Goal: Transaction & Acquisition: Purchase product/service

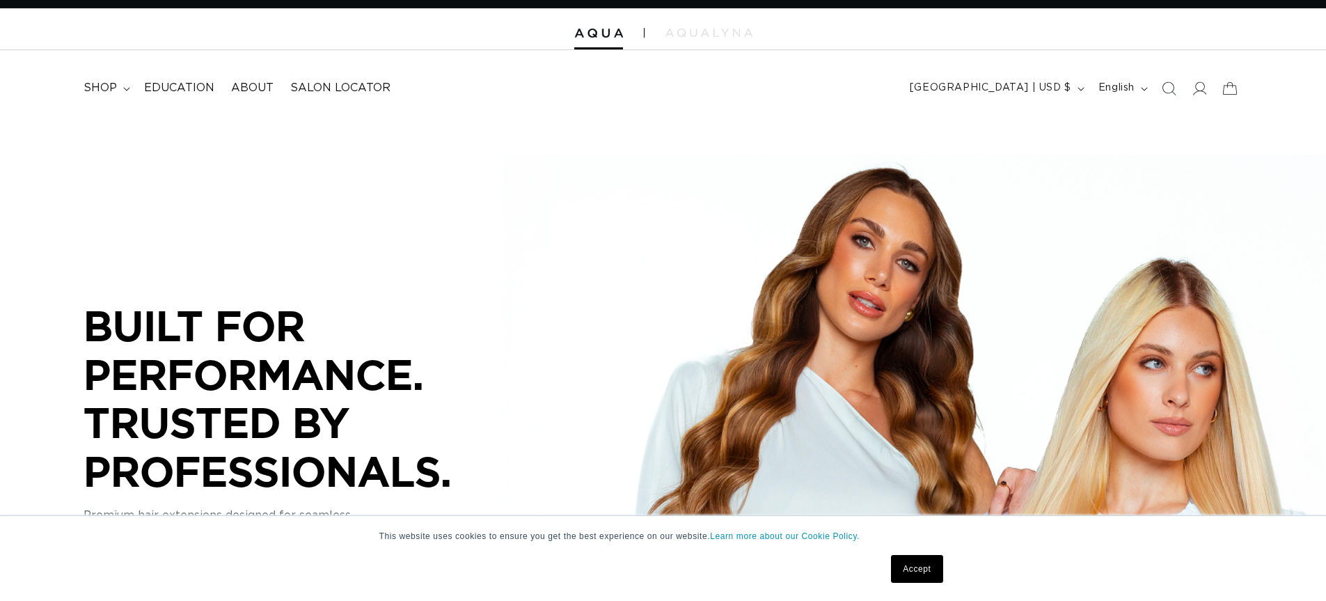
scroll to position [70, 0]
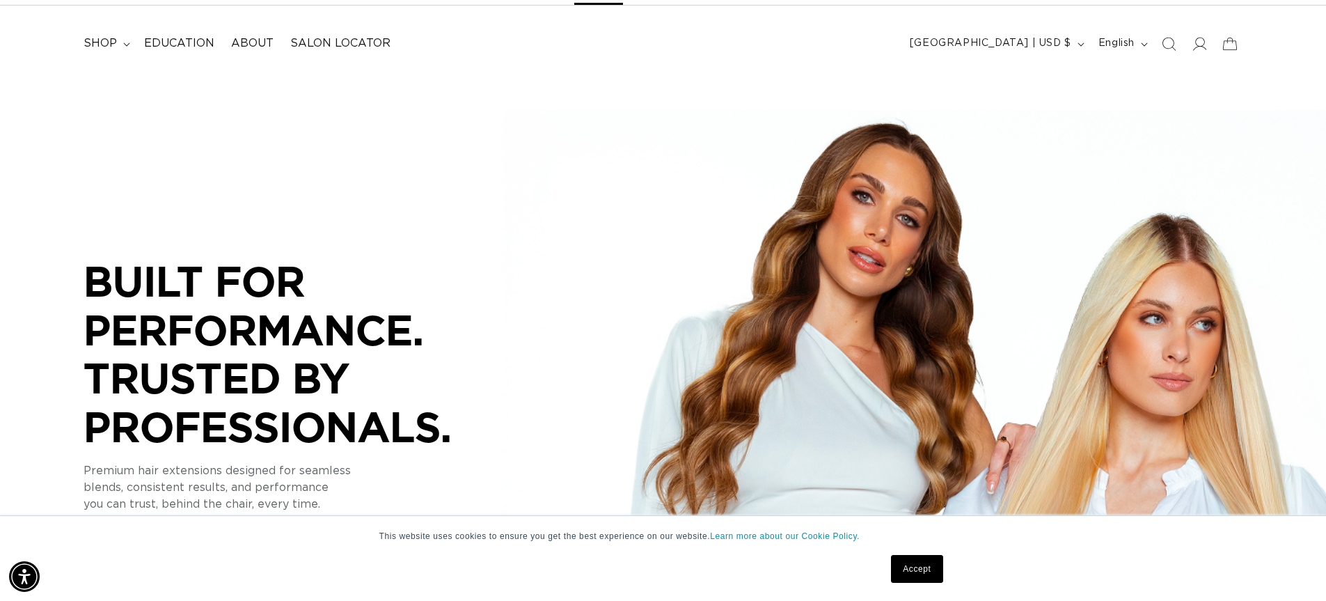
click at [933, 574] on link "Accept" at bounding box center [917, 569] width 52 height 28
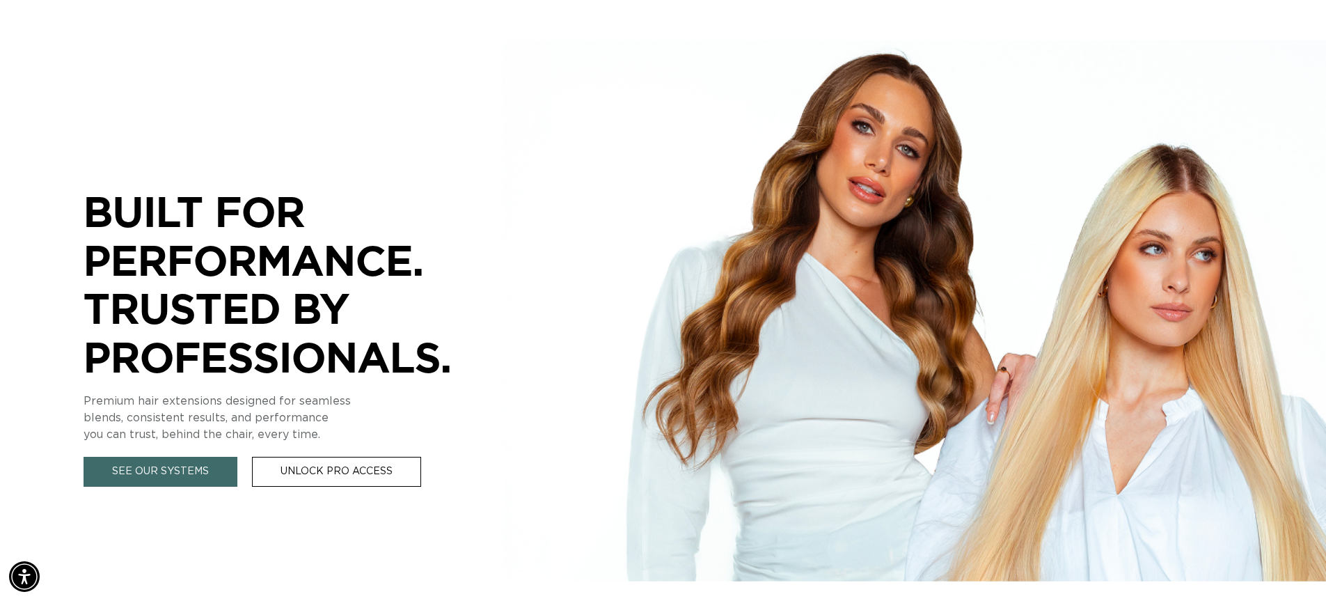
scroll to position [0, 0]
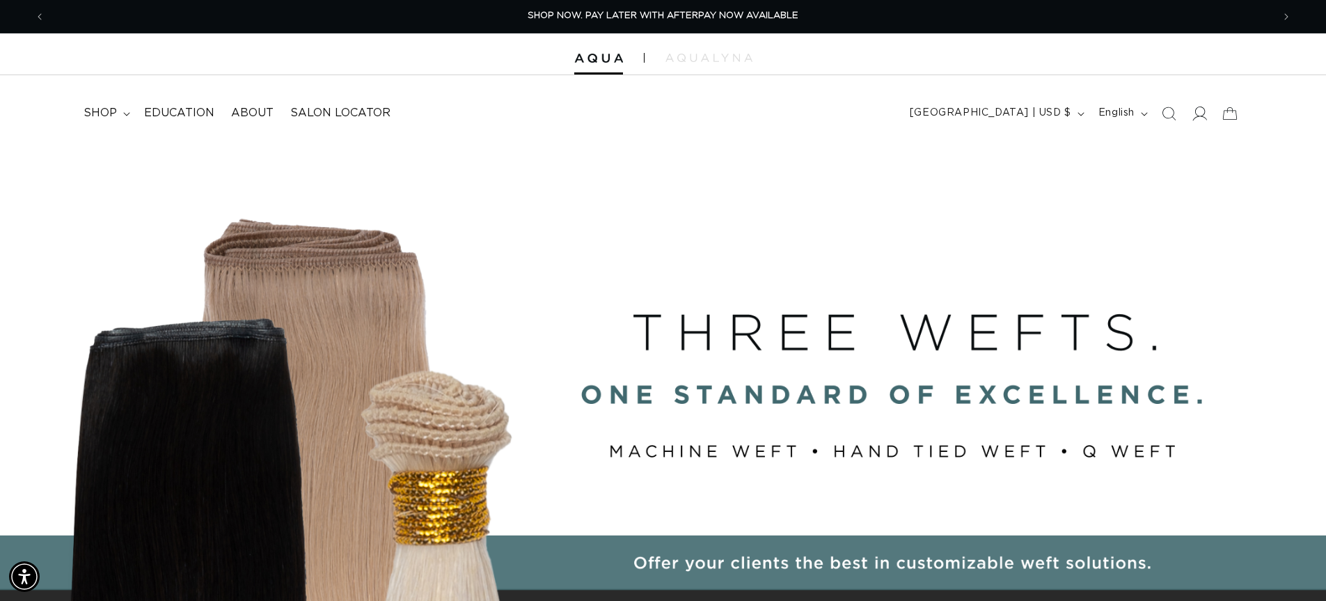
click at [1205, 119] on icon at bounding box center [1199, 113] width 15 height 15
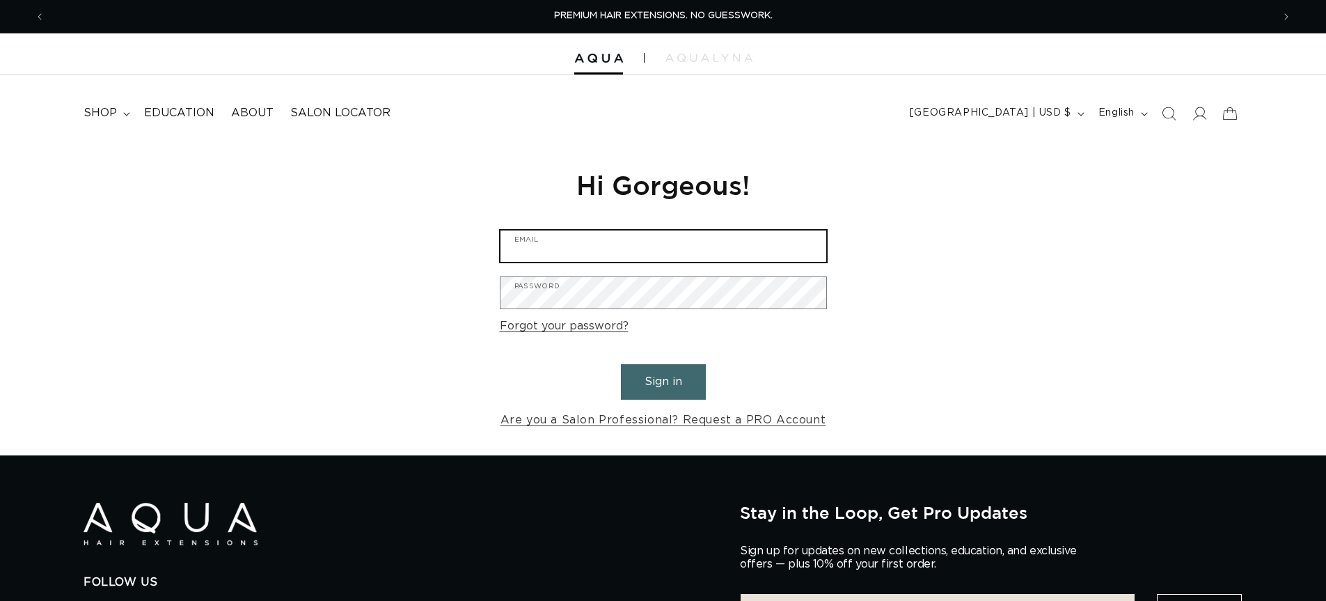
click at [593, 251] on input "Email" at bounding box center [664, 245] width 326 height 31
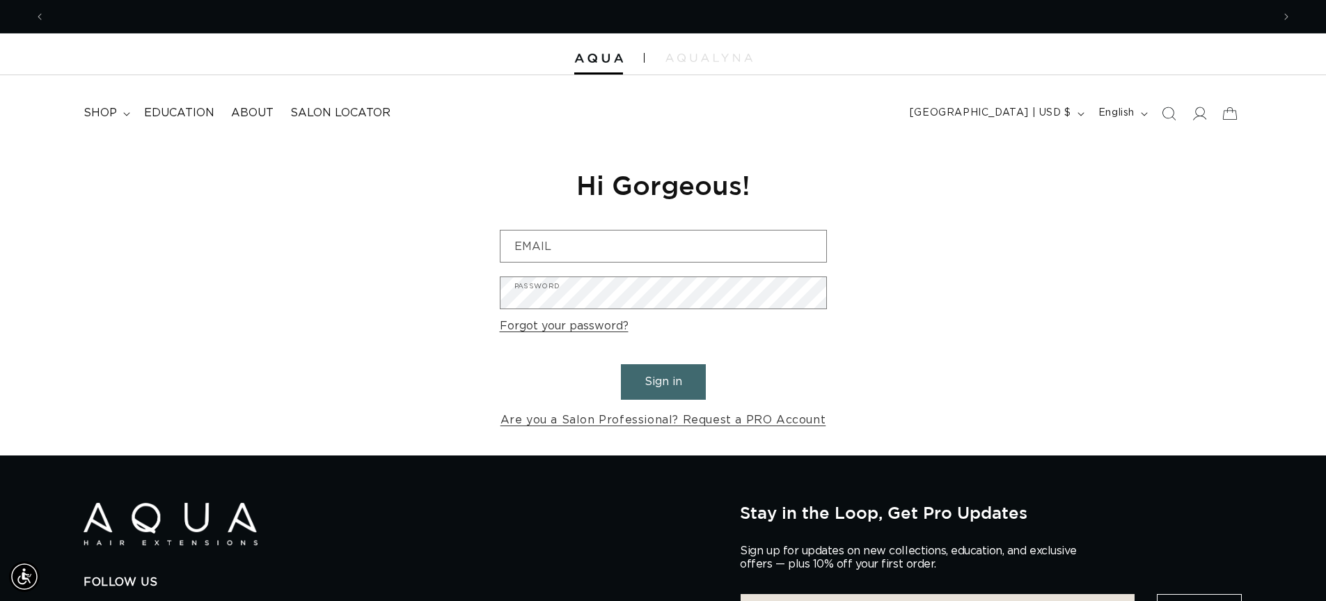
scroll to position [0, 1227]
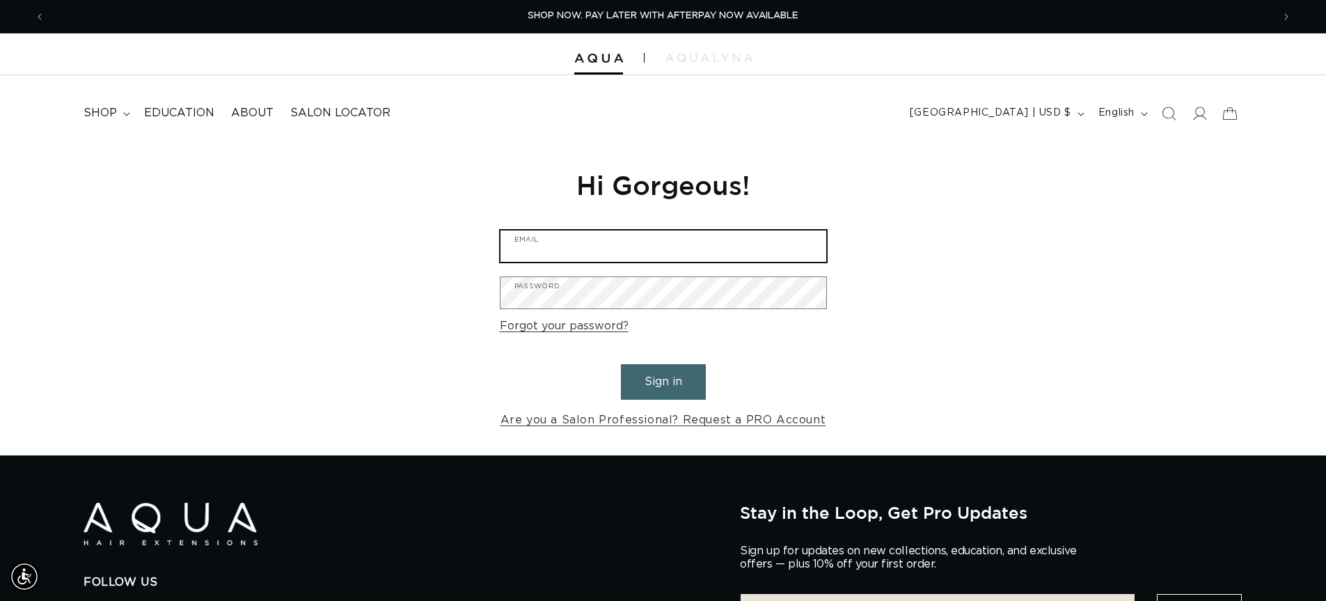
click at [588, 254] on input "Email" at bounding box center [664, 245] width 326 height 31
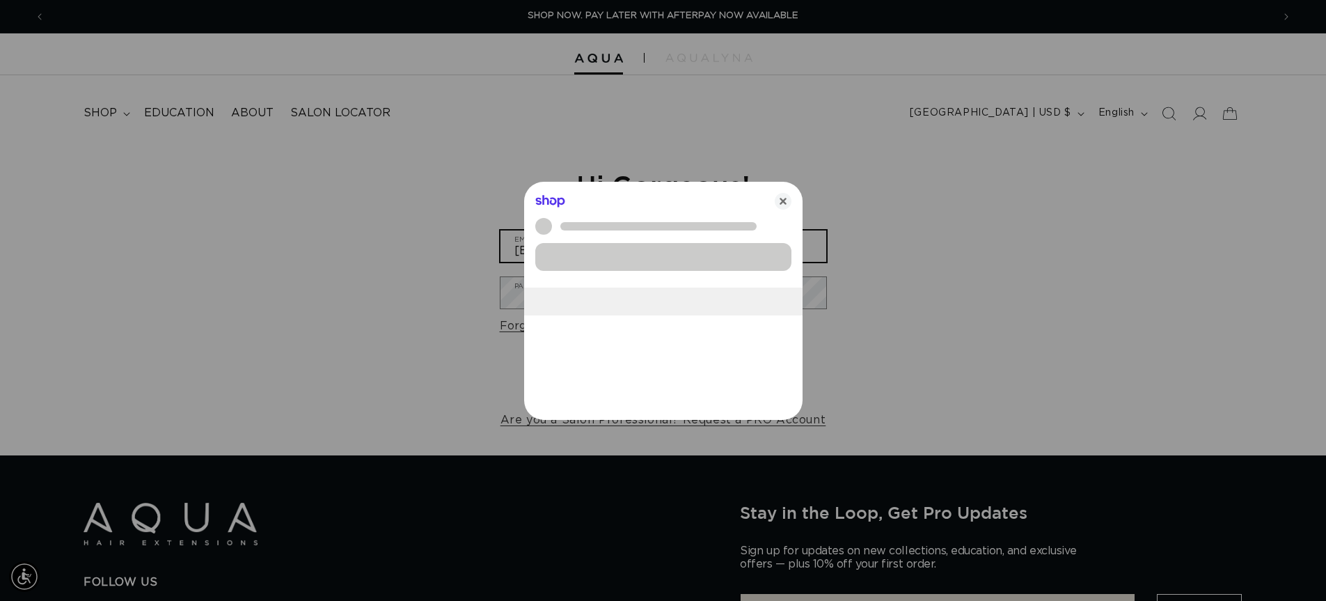
scroll to position [0, 1238]
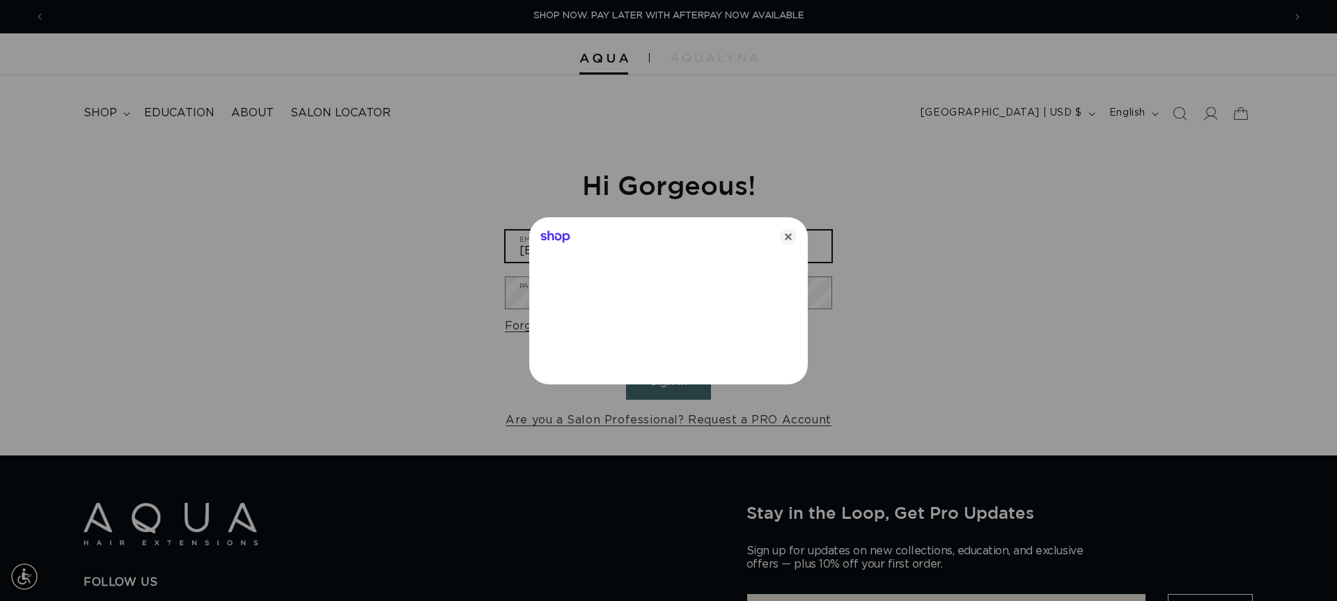
type input "milliejenkins227@gmail.com"
click at [785, 237] on icon "Close" at bounding box center [788, 236] width 17 height 17
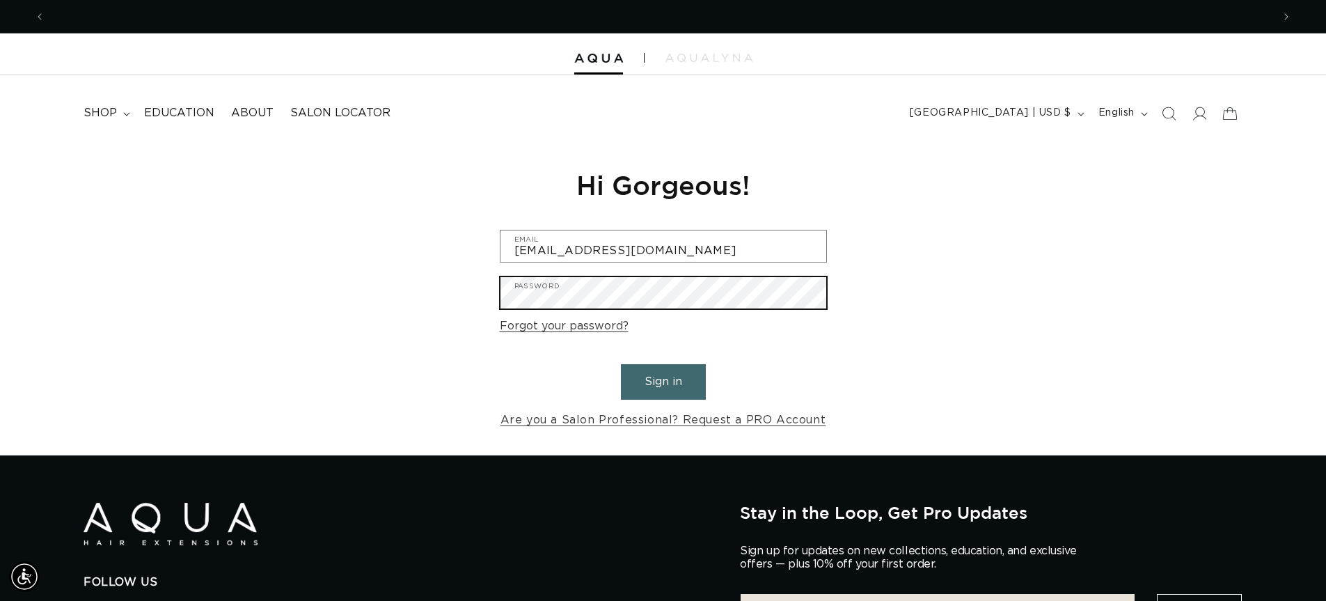
scroll to position [0, 0]
click at [621, 364] on button "Sign in" at bounding box center [663, 382] width 85 height 36
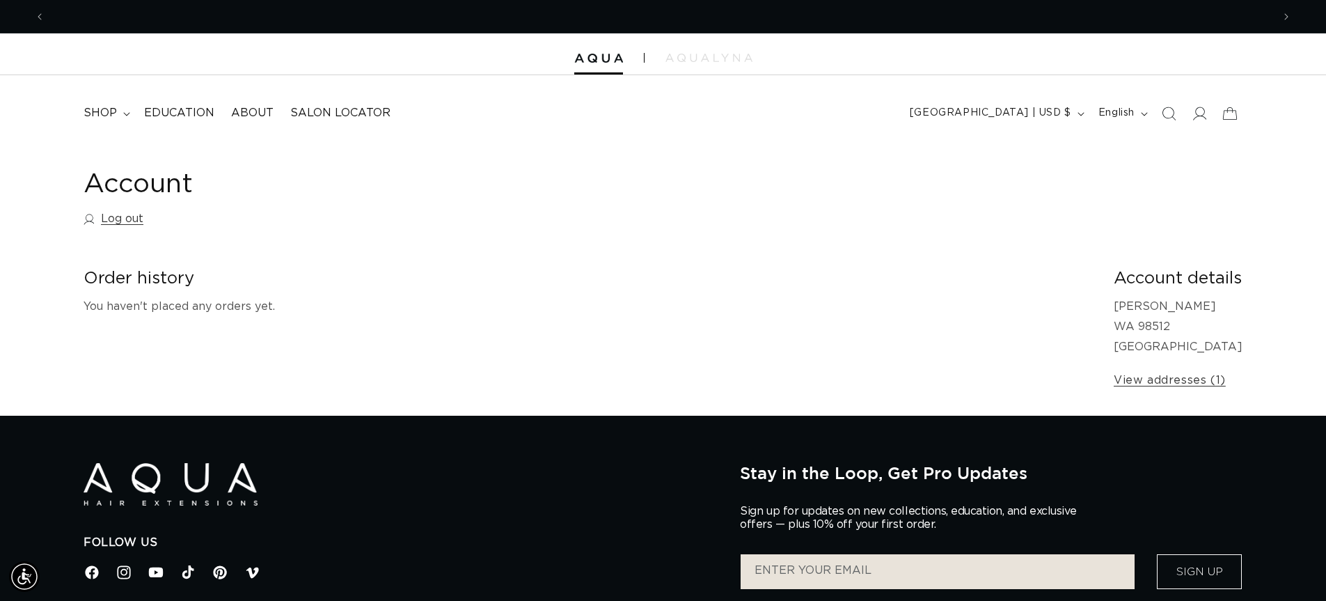
scroll to position [0, 1227]
click at [118, 119] on summary "shop" at bounding box center [105, 112] width 61 height 31
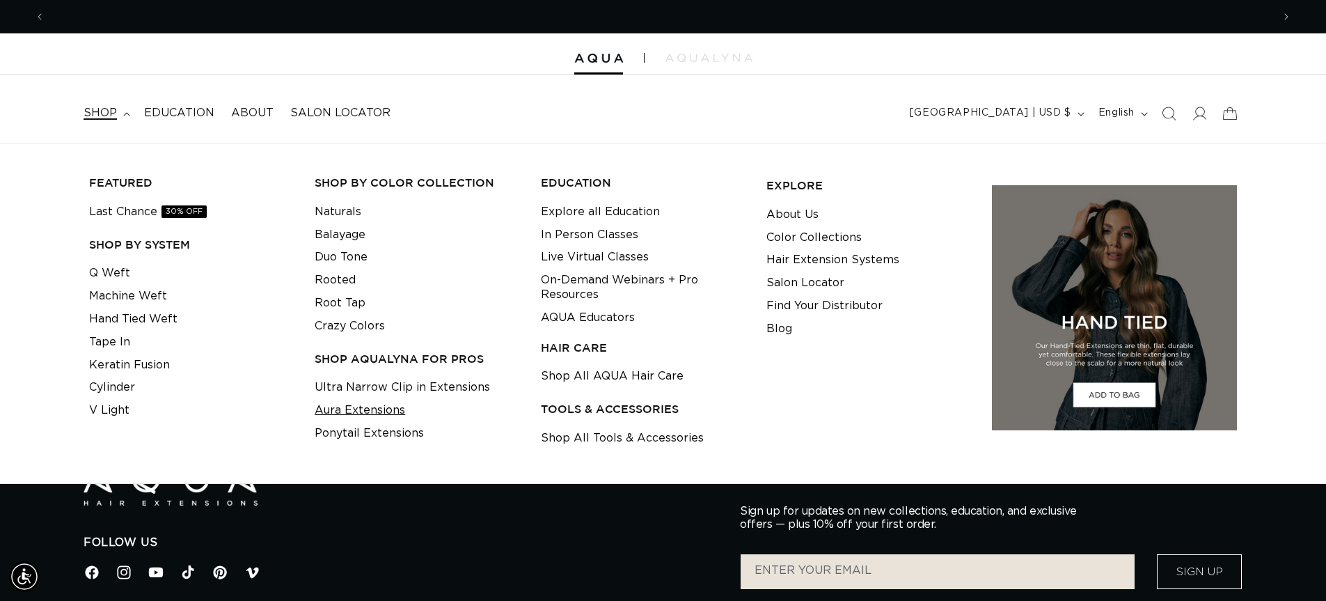
scroll to position [0, 2455]
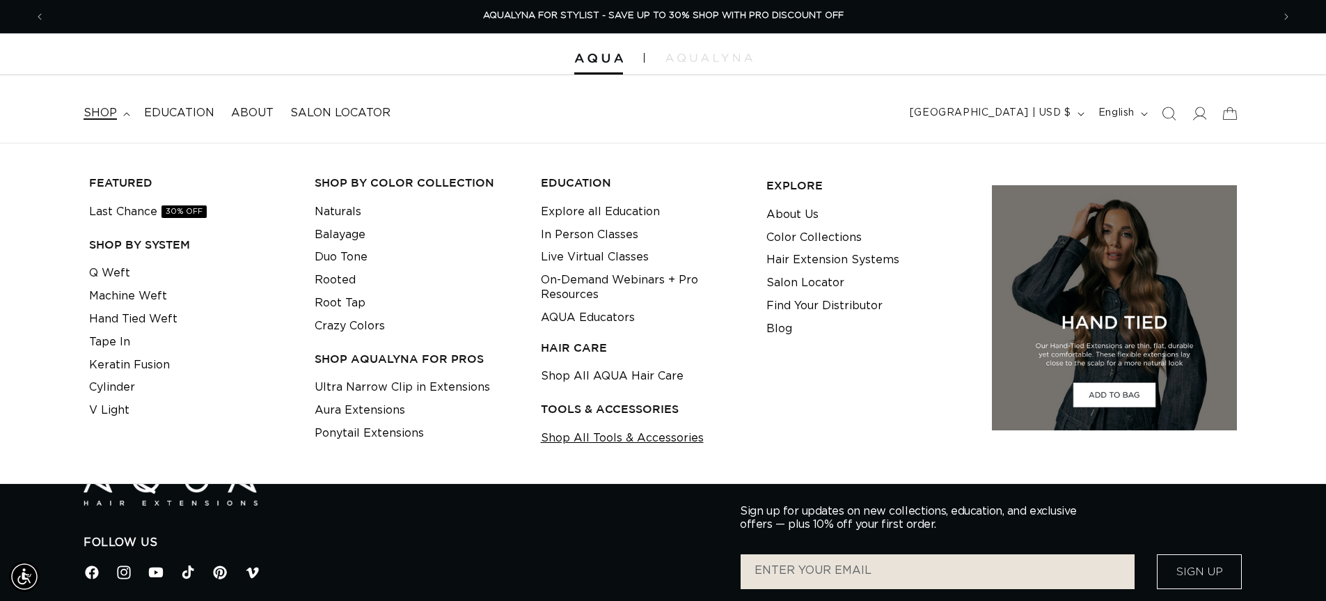
click at [559, 441] on link "Shop All Tools & Accessories" at bounding box center [622, 438] width 163 height 23
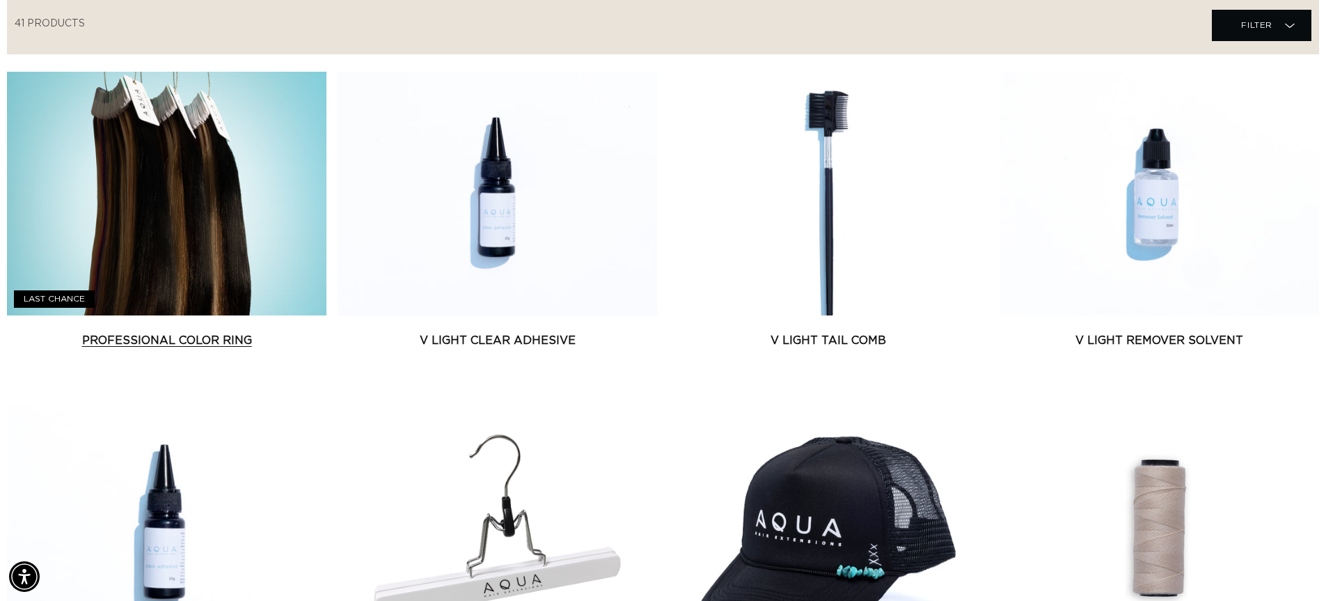
scroll to position [0, 1227]
click at [173, 340] on link "Professional Color Ring" at bounding box center [167, 340] width 320 height 17
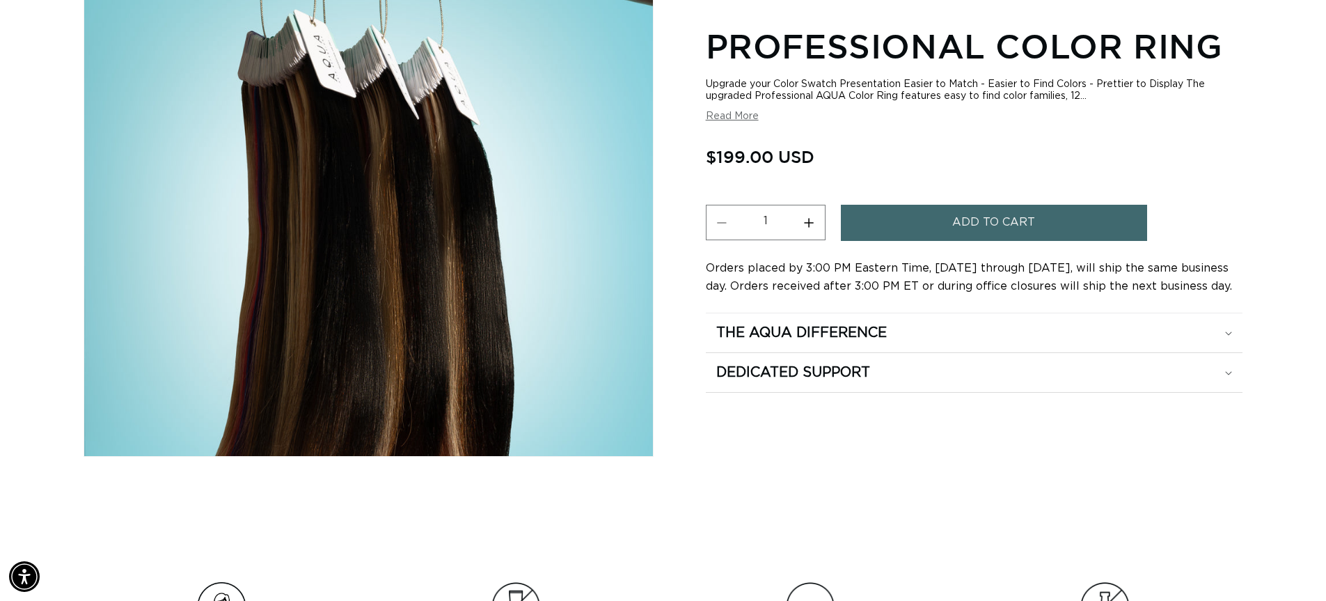
scroll to position [139, 0]
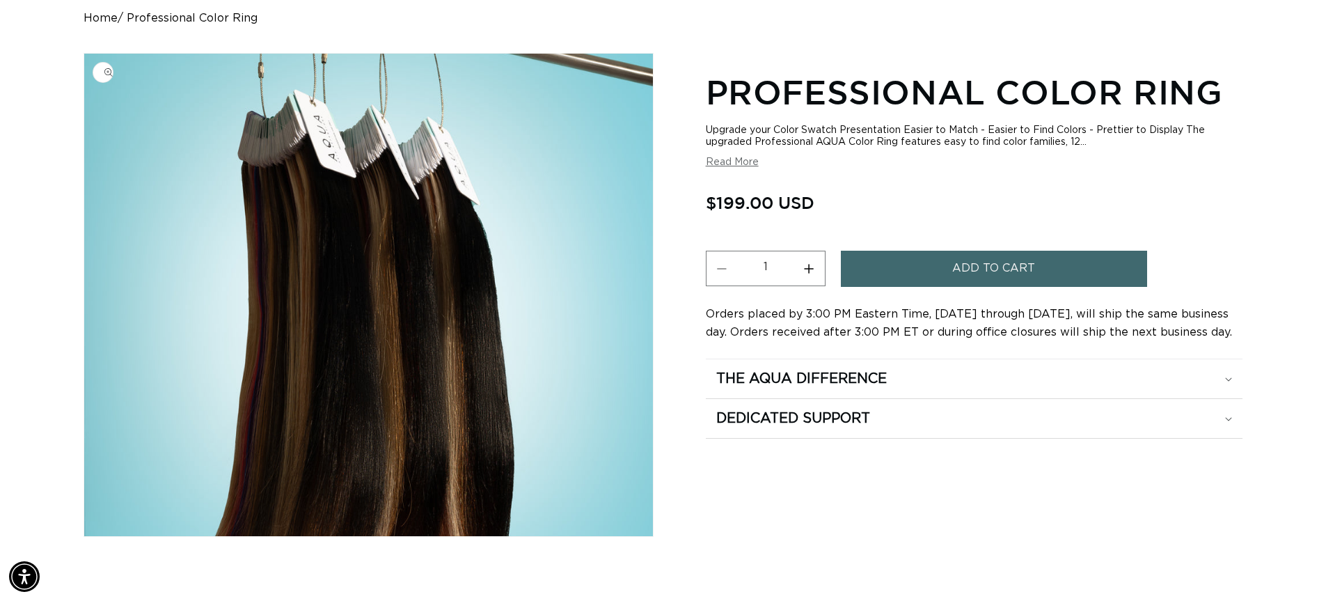
click at [449, 267] on img "Gallery Viewer" at bounding box center [368, 295] width 569 height 483
click at [642, 61] on img "Gallery Viewer" at bounding box center [368, 295] width 569 height 483
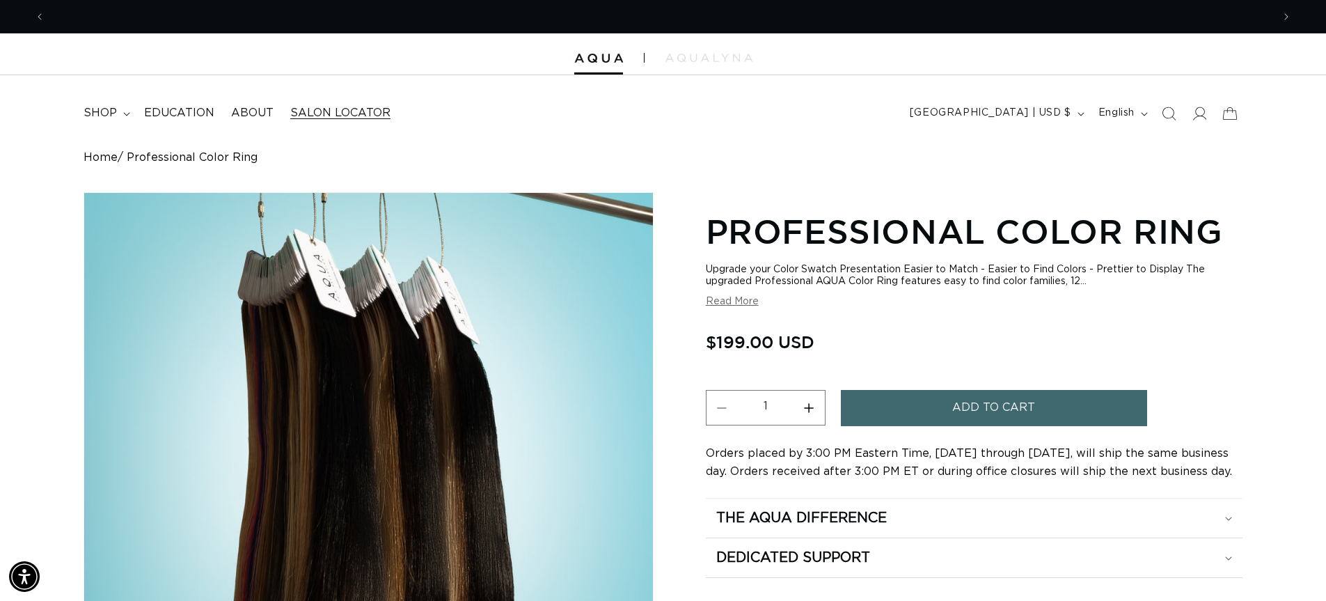
scroll to position [0, 0]
click at [331, 116] on span "Salon Locator" at bounding box center [340, 113] width 100 height 15
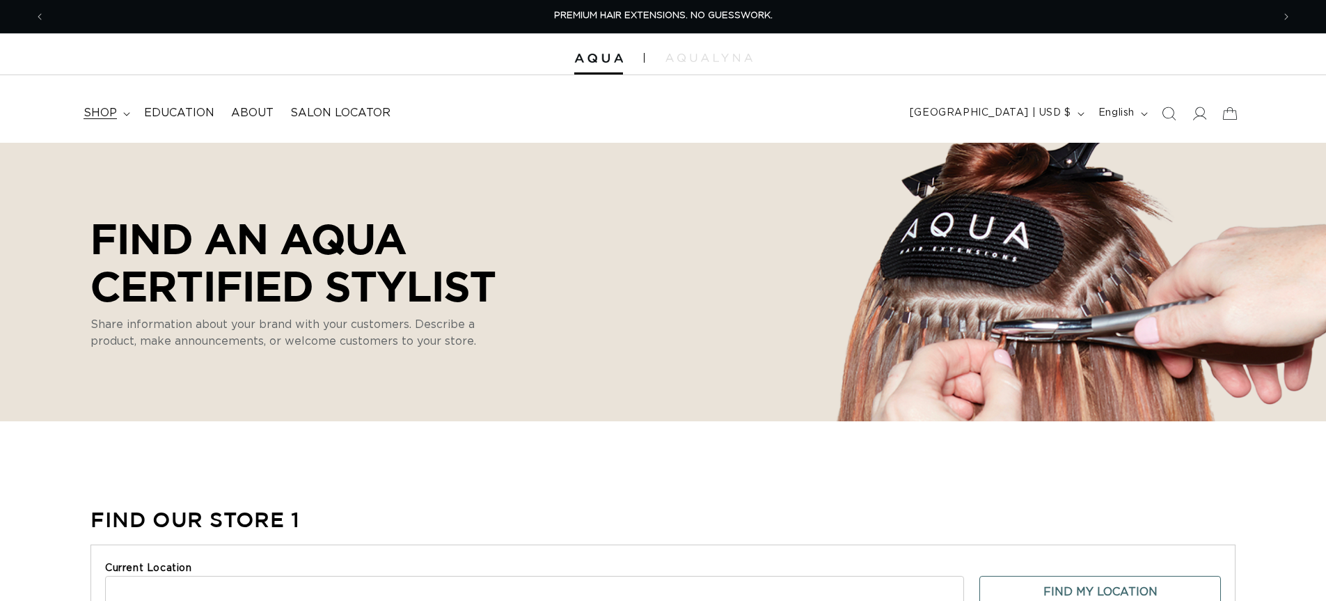
click at [105, 112] on span "shop" at bounding box center [100, 113] width 33 height 15
select select "m"
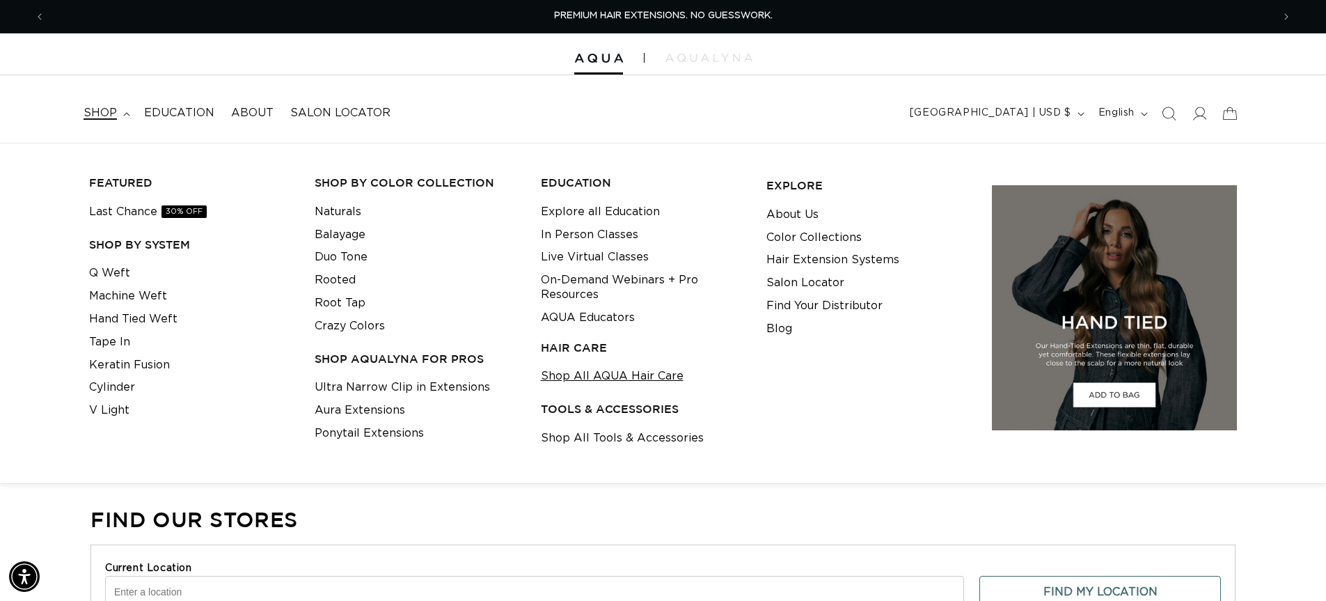
click at [593, 384] on link "Shop All AQUA Hair Care" at bounding box center [612, 376] width 143 height 23
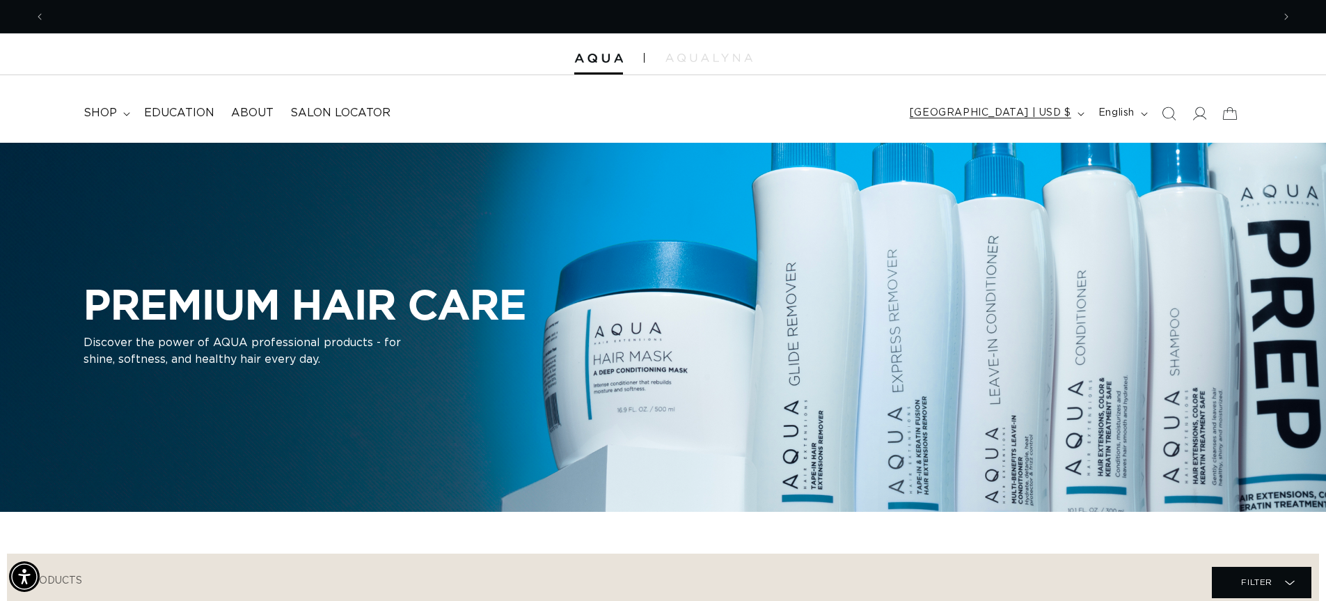
scroll to position [0, 1227]
click at [106, 118] on span "shop" at bounding box center [100, 113] width 33 height 15
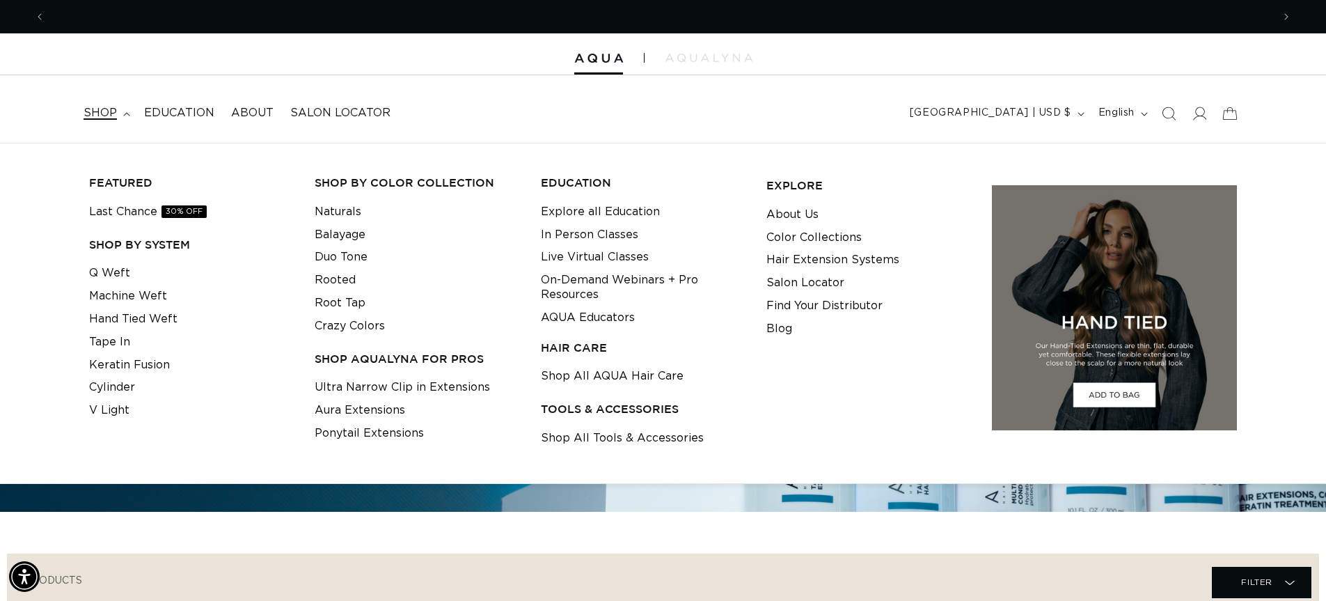
scroll to position [0, 2455]
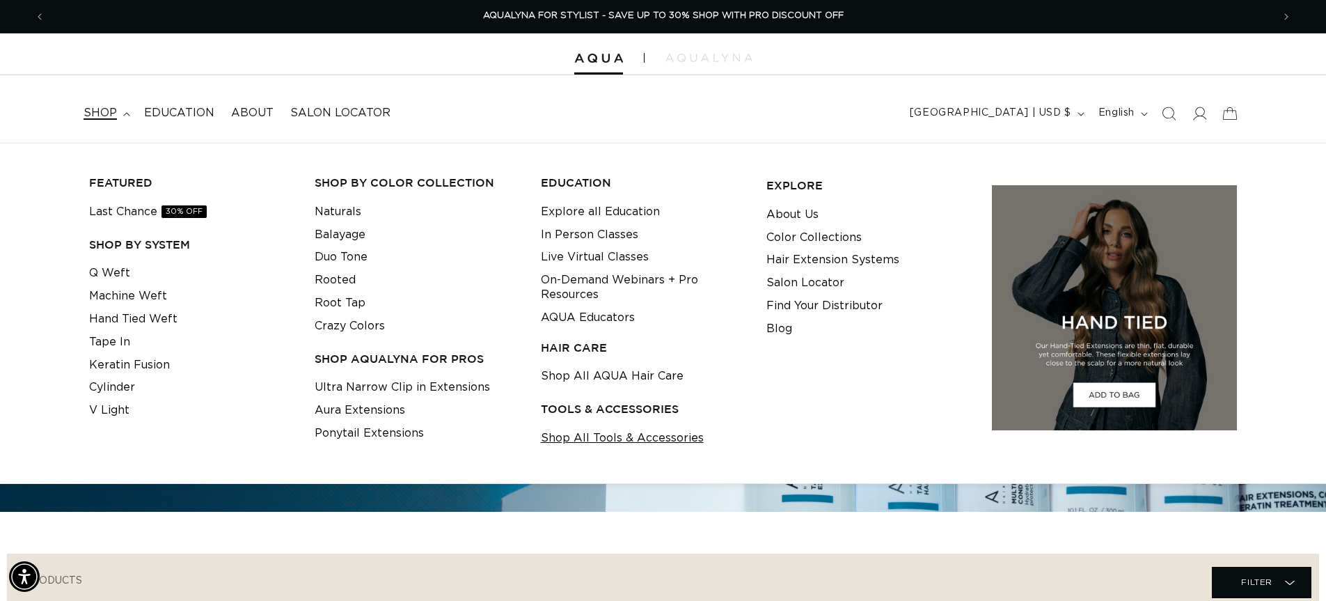
click at [618, 439] on link "Shop All Tools & Accessories" at bounding box center [622, 438] width 163 height 23
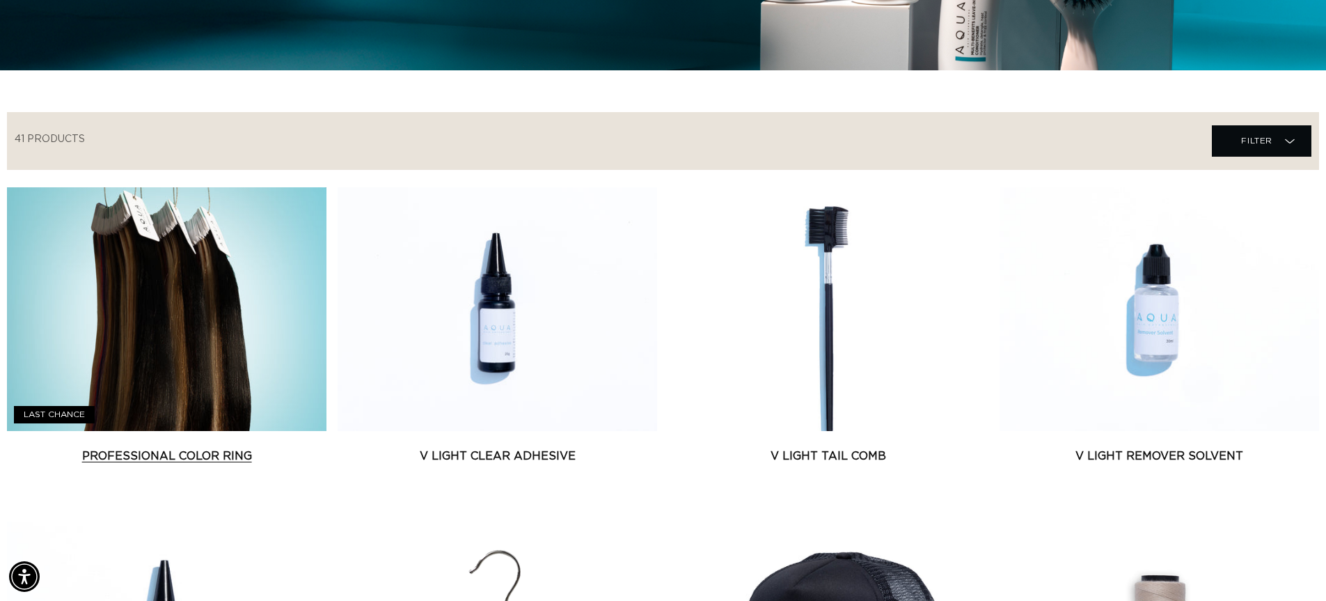
scroll to position [418, 0]
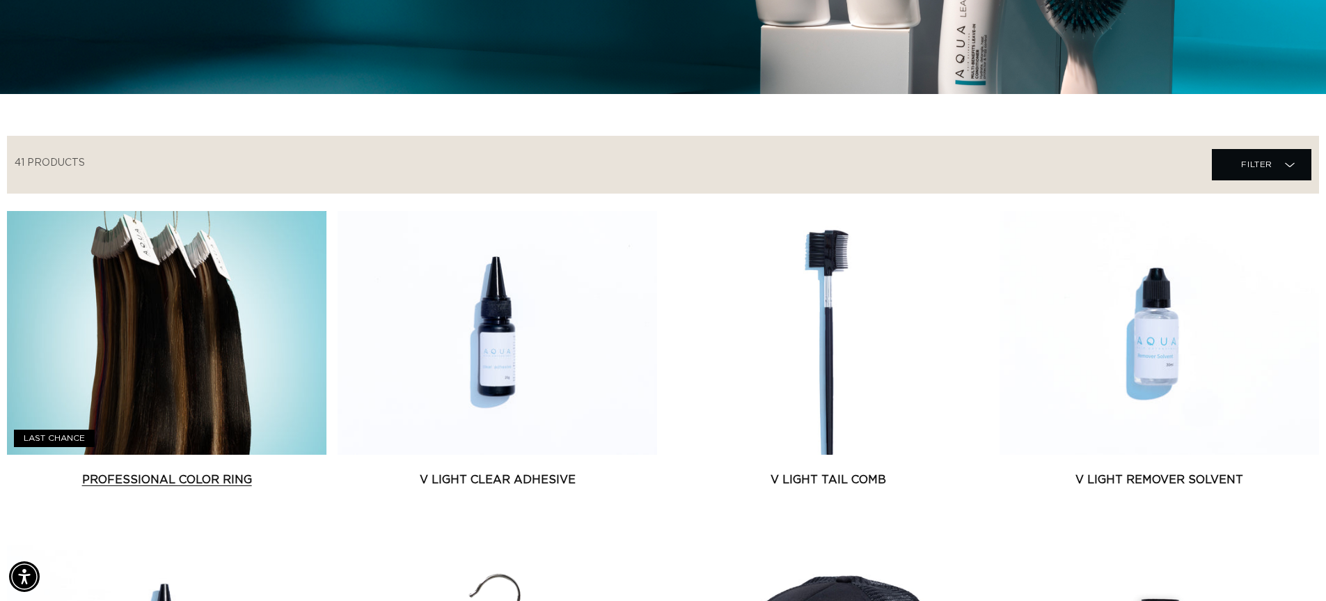
click at [219, 482] on link "Professional Color Ring" at bounding box center [167, 479] width 320 height 17
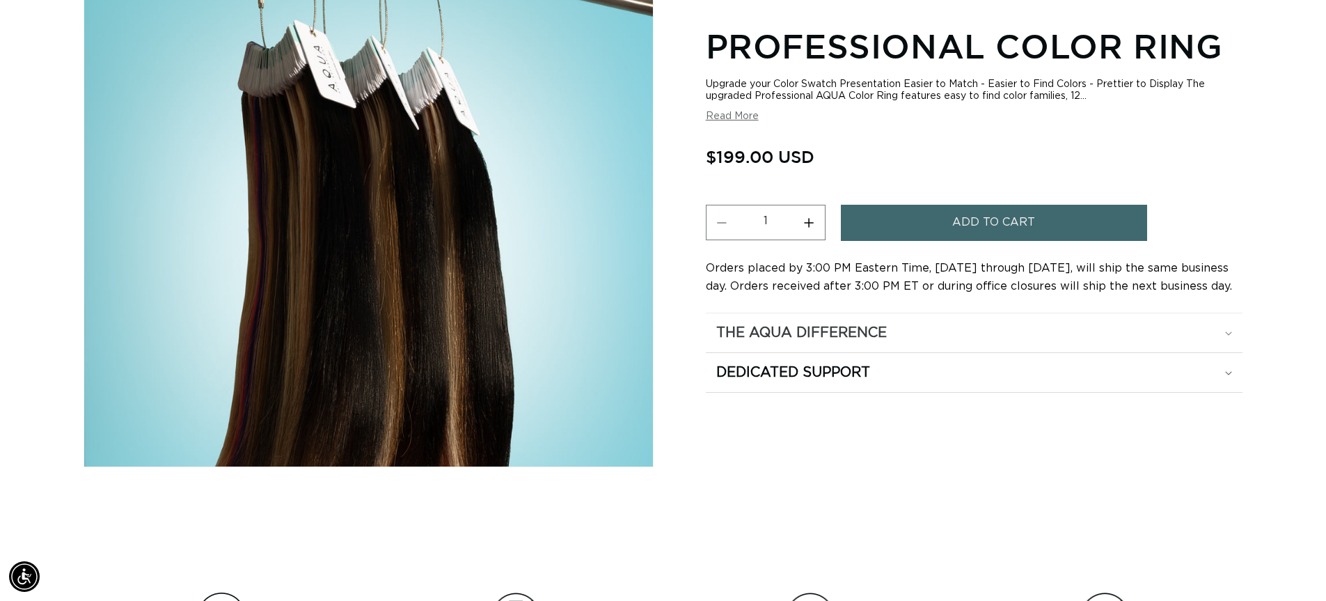
click at [1236, 336] on summary "The Aqua Difference" at bounding box center [974, 332] width 537 height 39
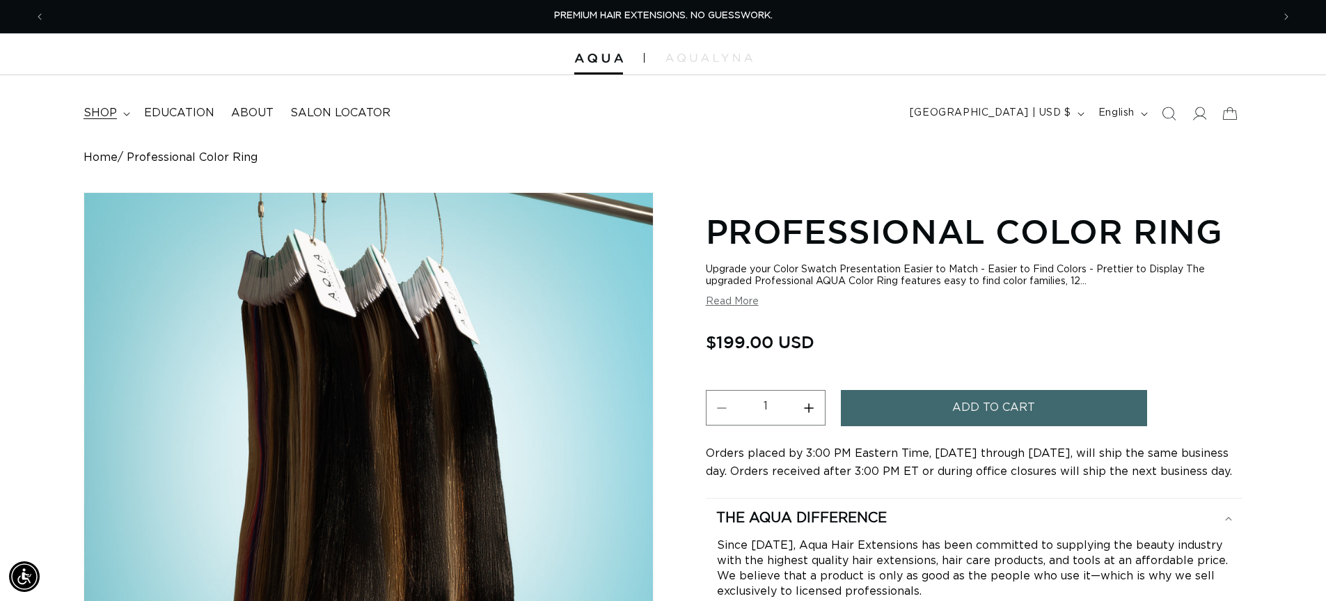
click at [114, 119] on span "shop" at bounding box center [100, 113] width 33 height 15
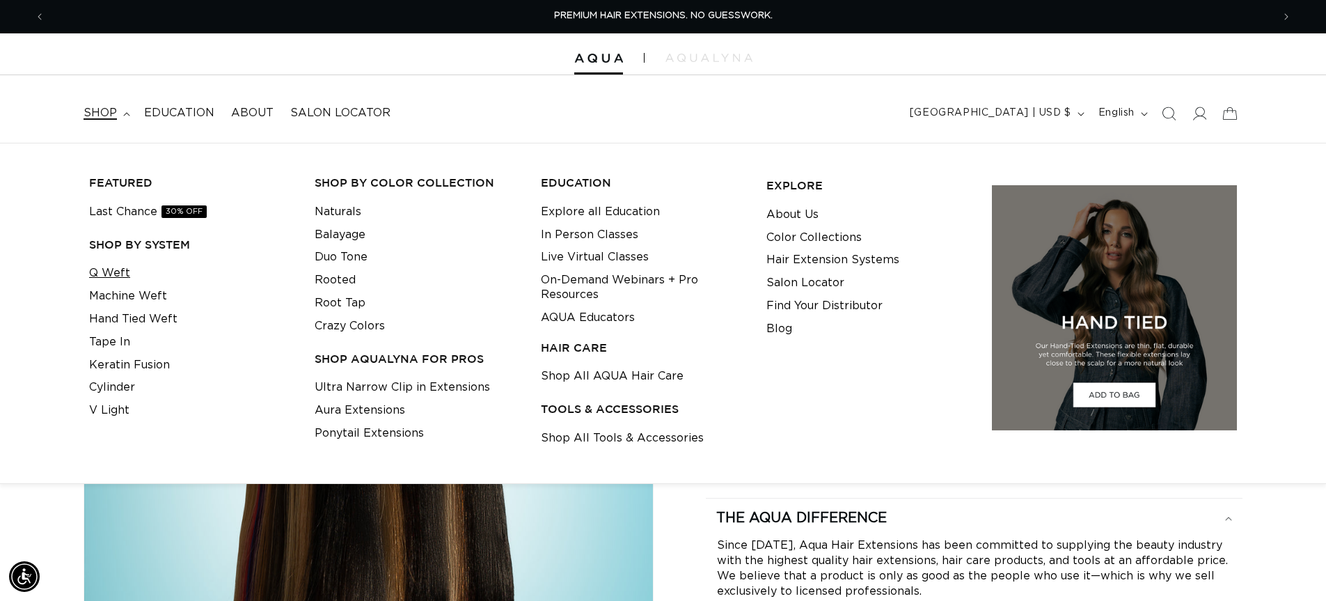
click at [122, 274] on link "Q Weft" at bounding box center [109, 273] width 41 height 23
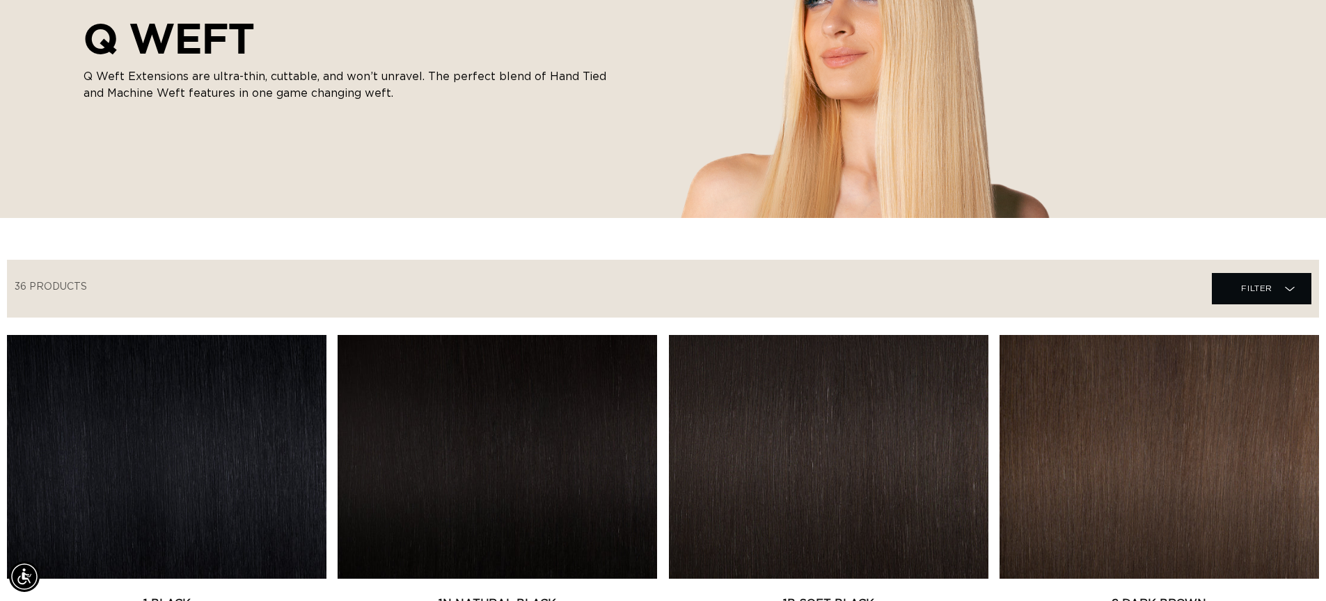
scroll to position [348, 0]
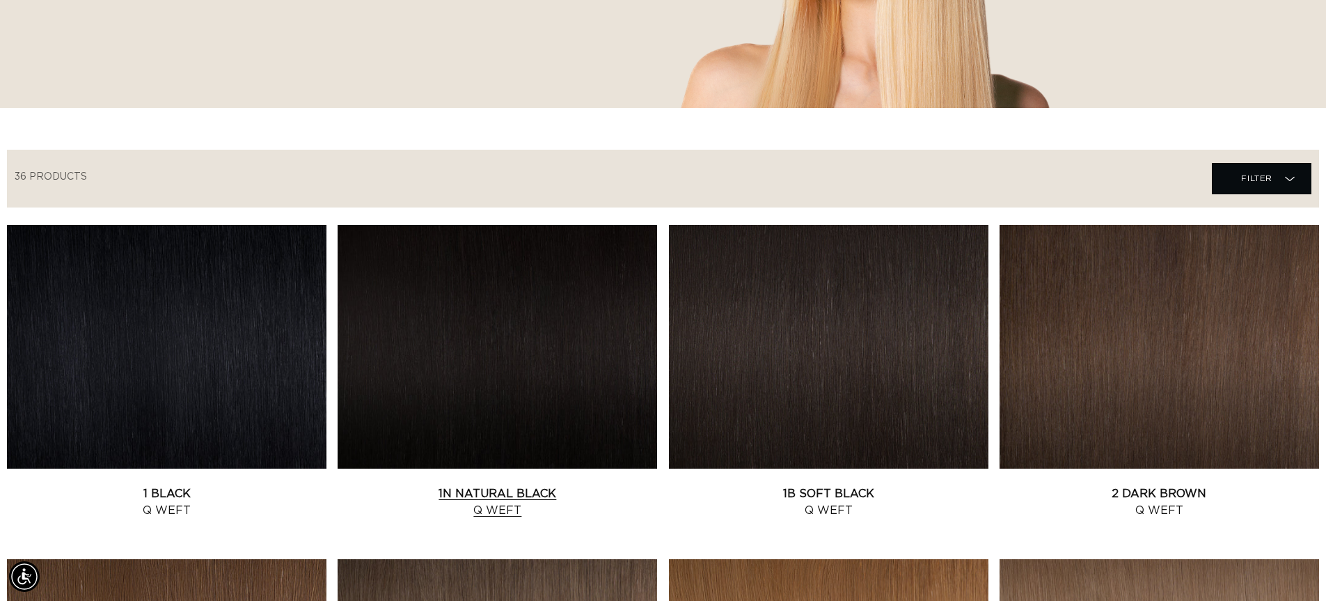
click at [558, 485] on link "1N Natural Black Q Weft" at bounding box center [498, 501] width 320 height 33
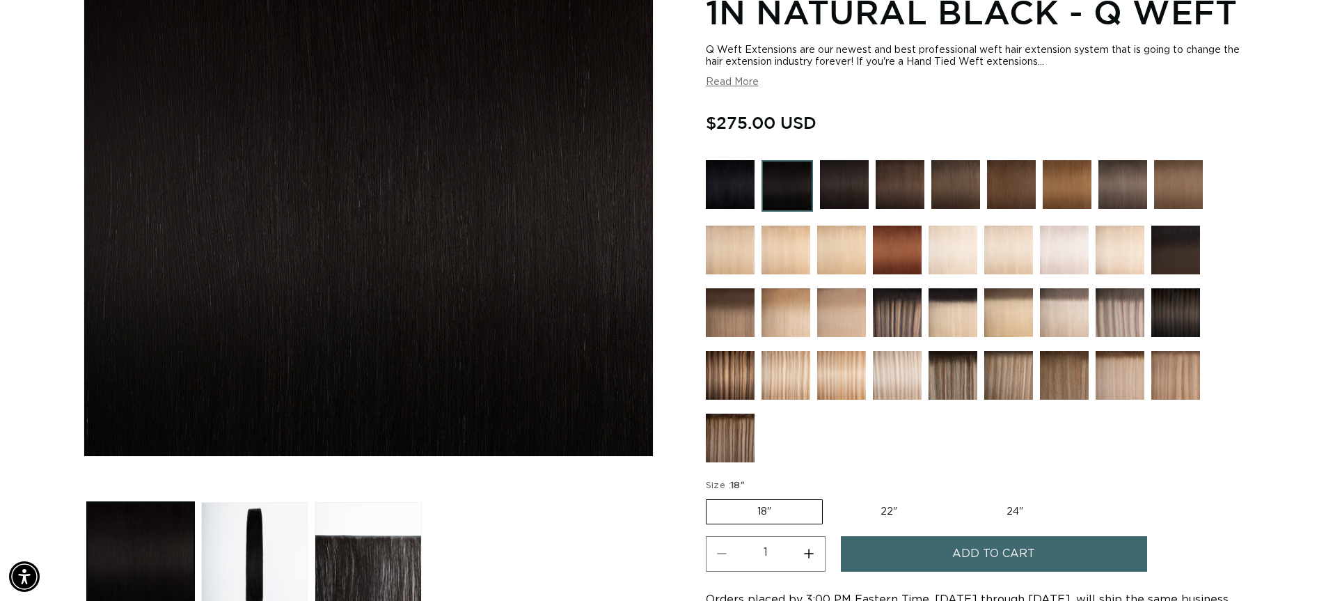
scroll to position [418, 0]
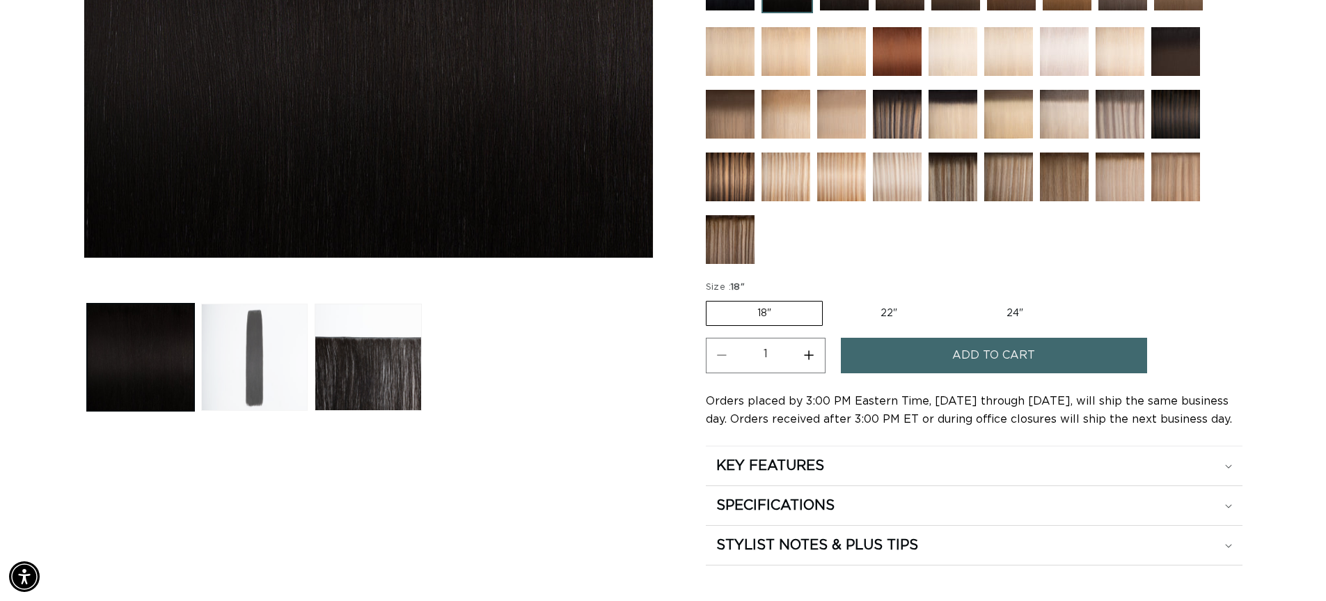
click at [248, 379] on button "Load image 2 in gallery view" at bounding box center [254, 357] width 107 height 107
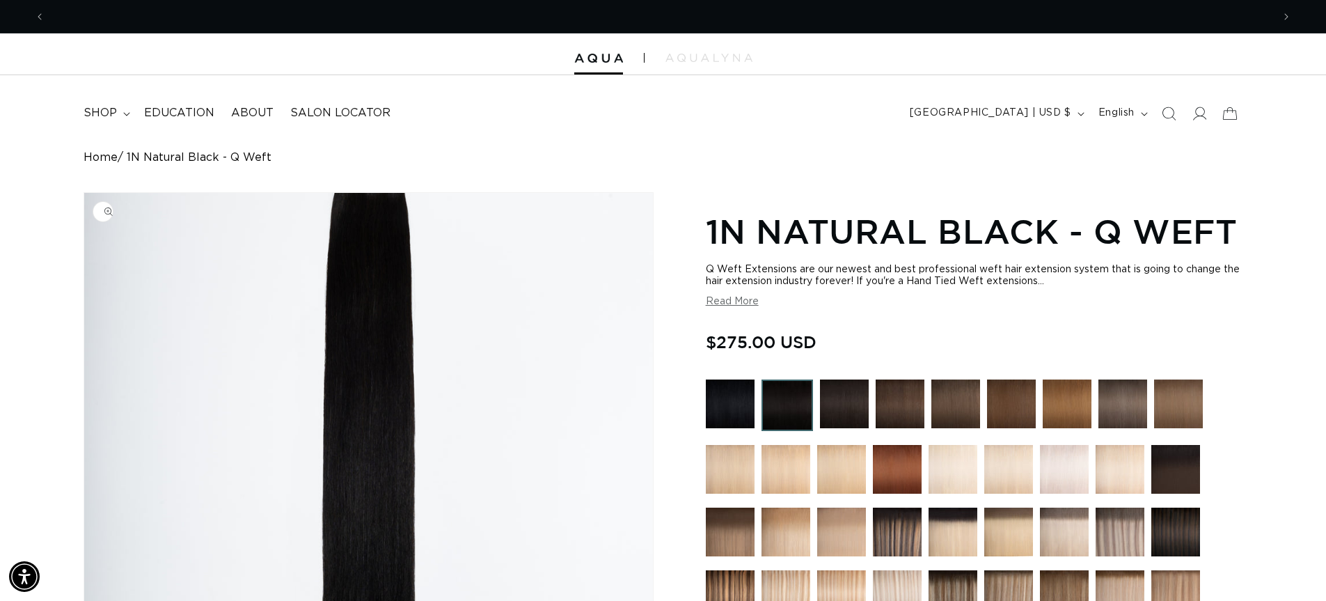
scroll to position [0, 1227]
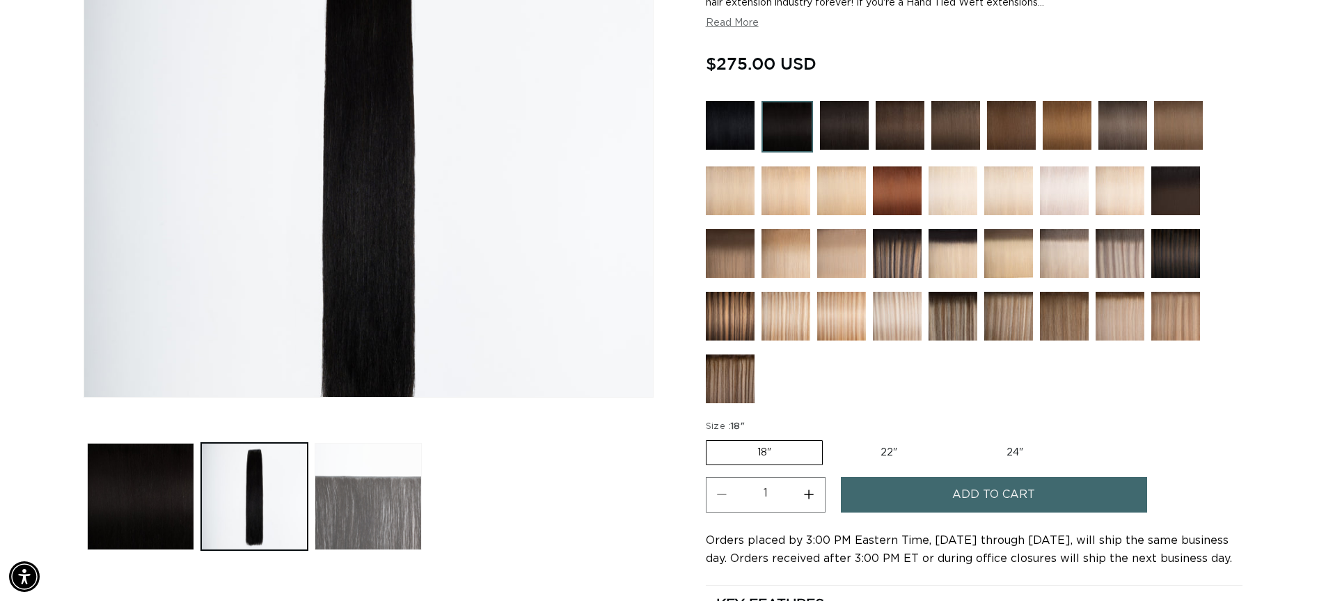
click at [376, 500] on button "Load image 3 in gallery view" at bounding box center [368, 496] width 107 height 107
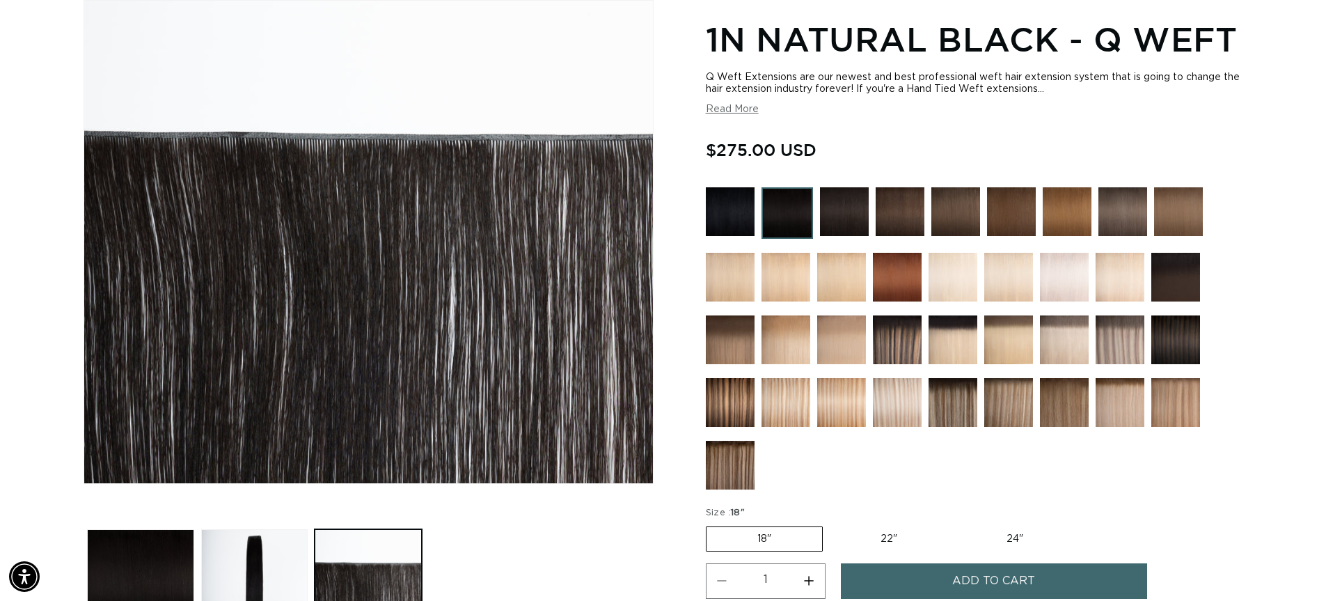
scroll to position [0, 2455]
click at [881, 341] on img at bounding box center [897, 339] width 49 height 49
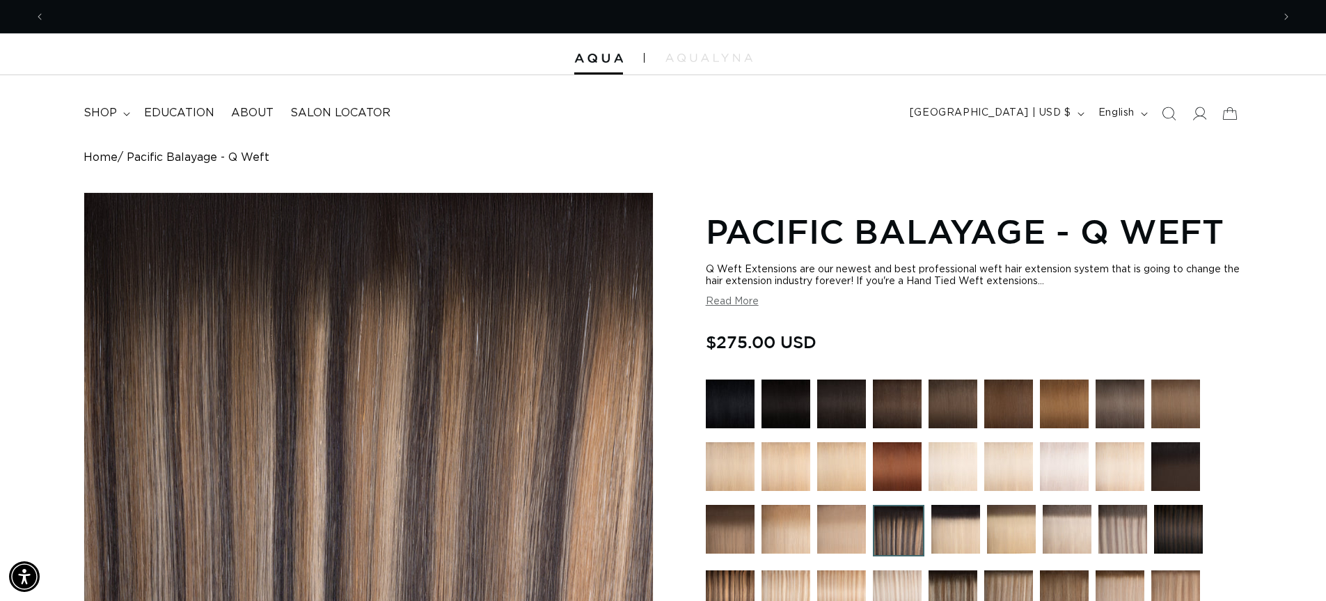
scroll to position [0, 2455]
click at [99, 104] on summary "shop" at bounding box center [105, 112] width 61 height 31
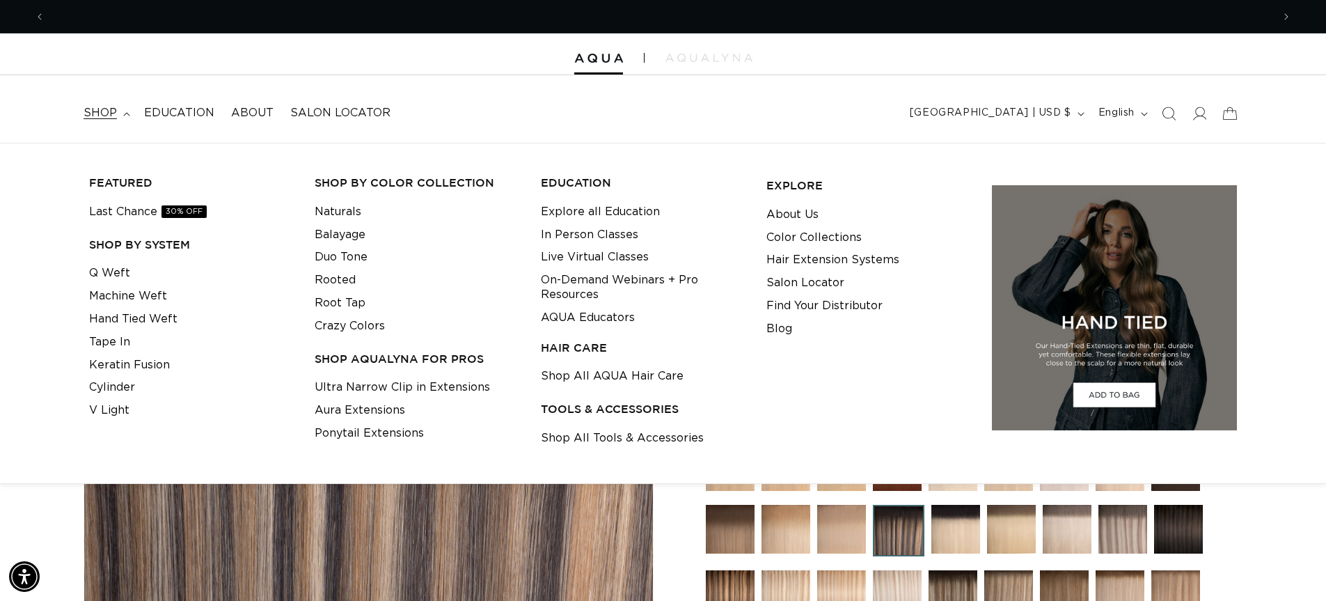
scroll to position [0, 0]
click at [159, 299] on link "Machine Weft" at bounding box center [128, 296] width 78 height 23
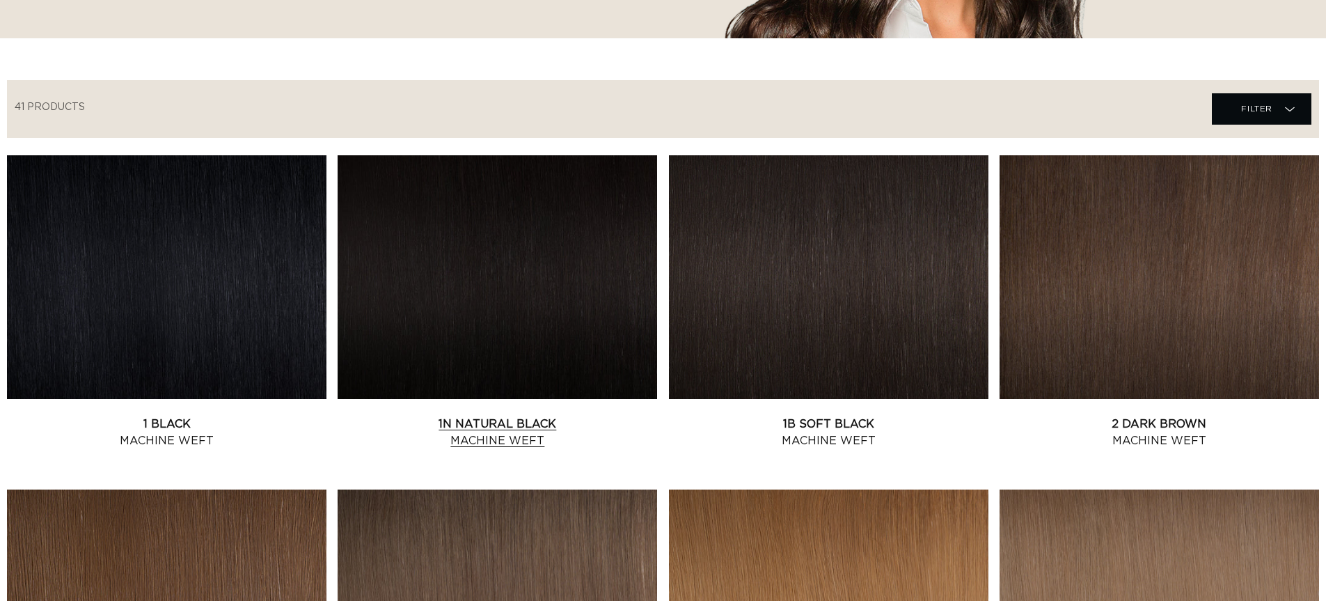
click at [391, 416] on link "1N Natural Black Machine Weft" at bounding box center [498, 432] width 320 height 33
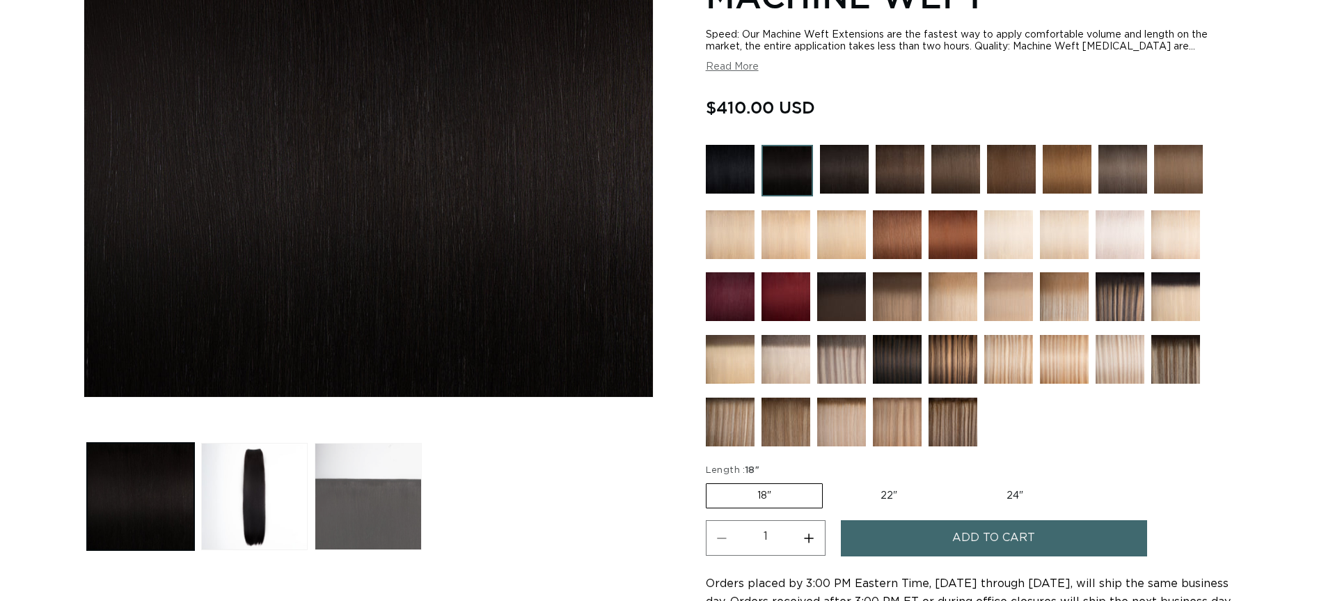
click at [405, 480] on button "Load image 3 in gallery view" at bounding box center [368, 496] width 107 height 107
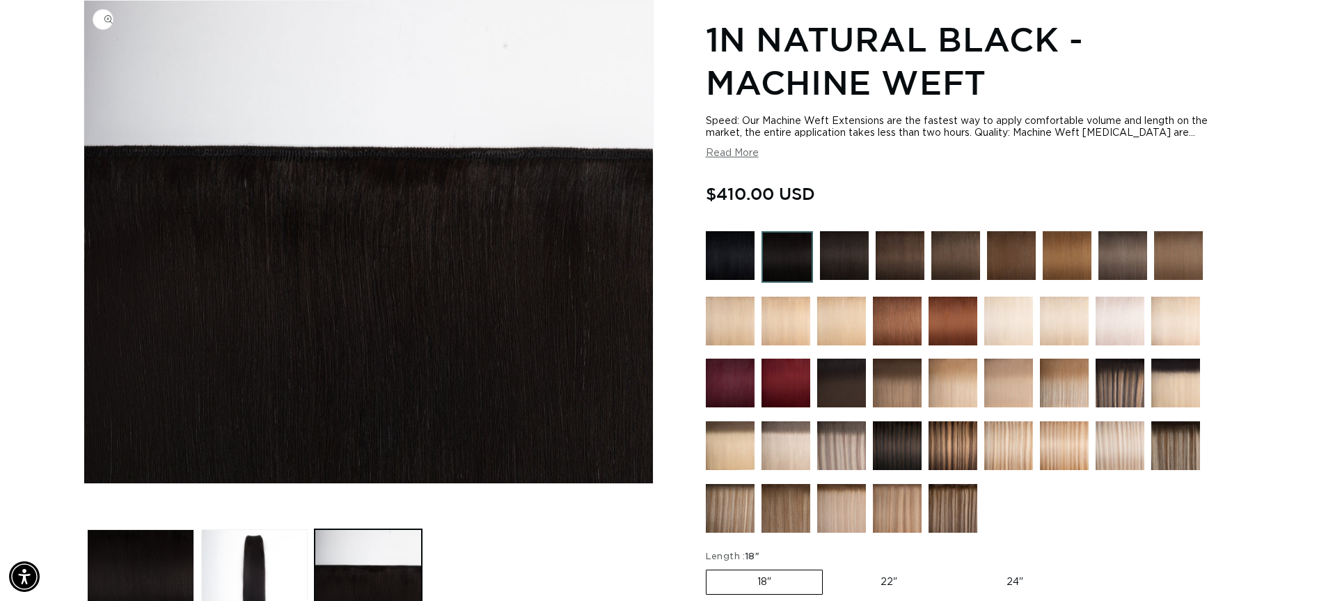
scroll to position [0, 1227]
